Goal: Contribute content: Contribute content

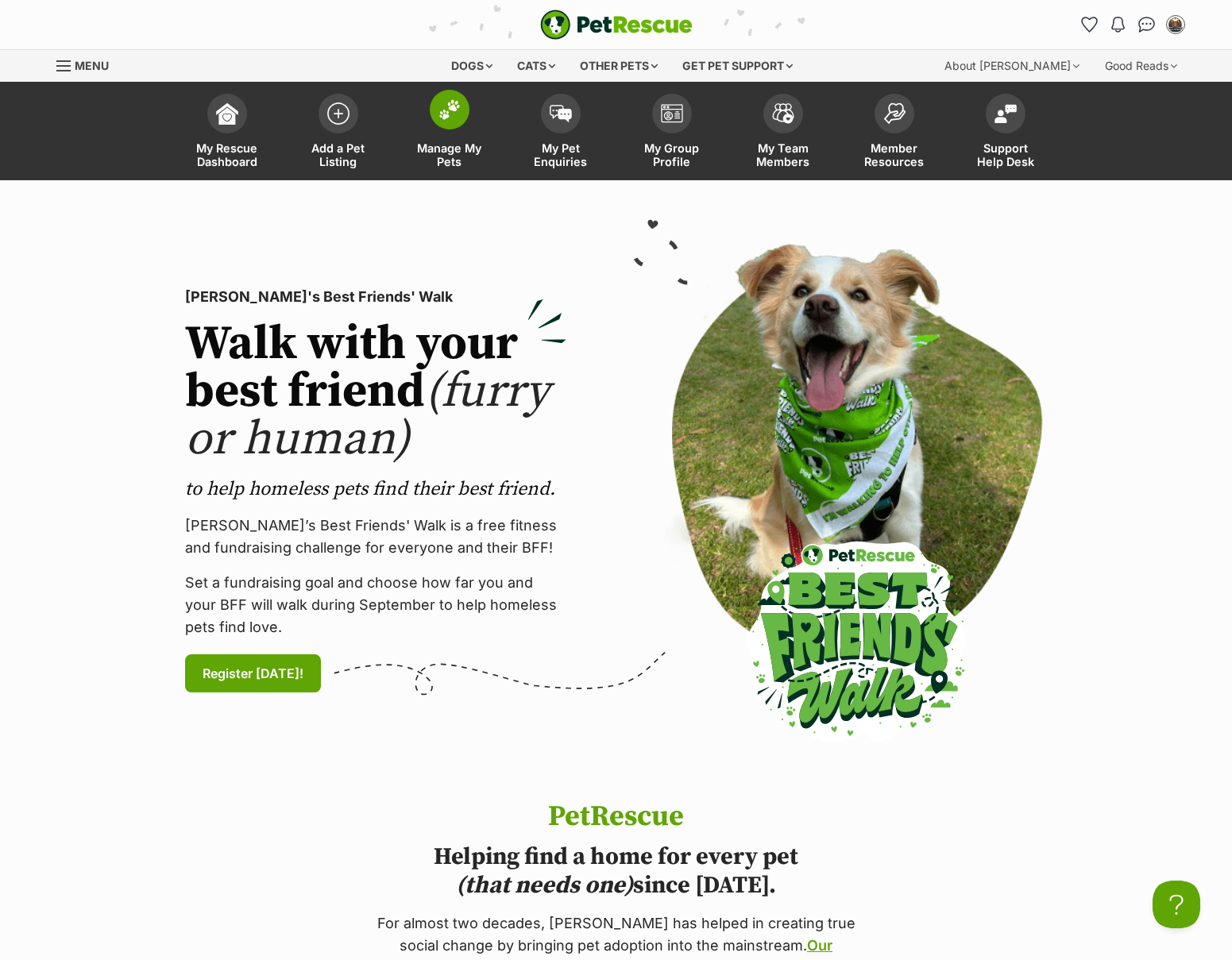
click at [448, 103] on img at bounding box center [449, 109] width 22 height 21
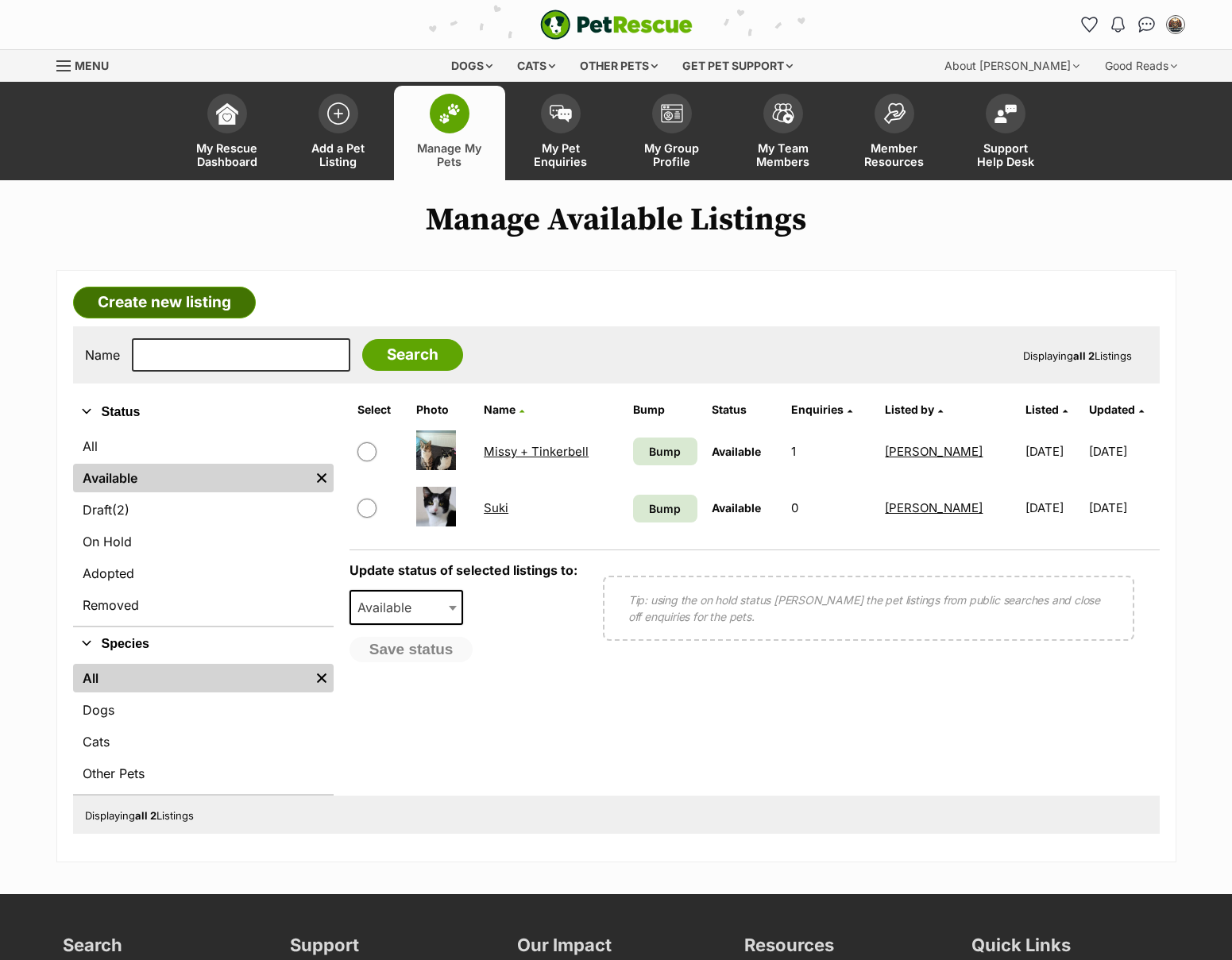
click at [227, 305] on link "Create new listing" at bounding box center [164, 302] width 183 height 31
